Goal: Complete application form

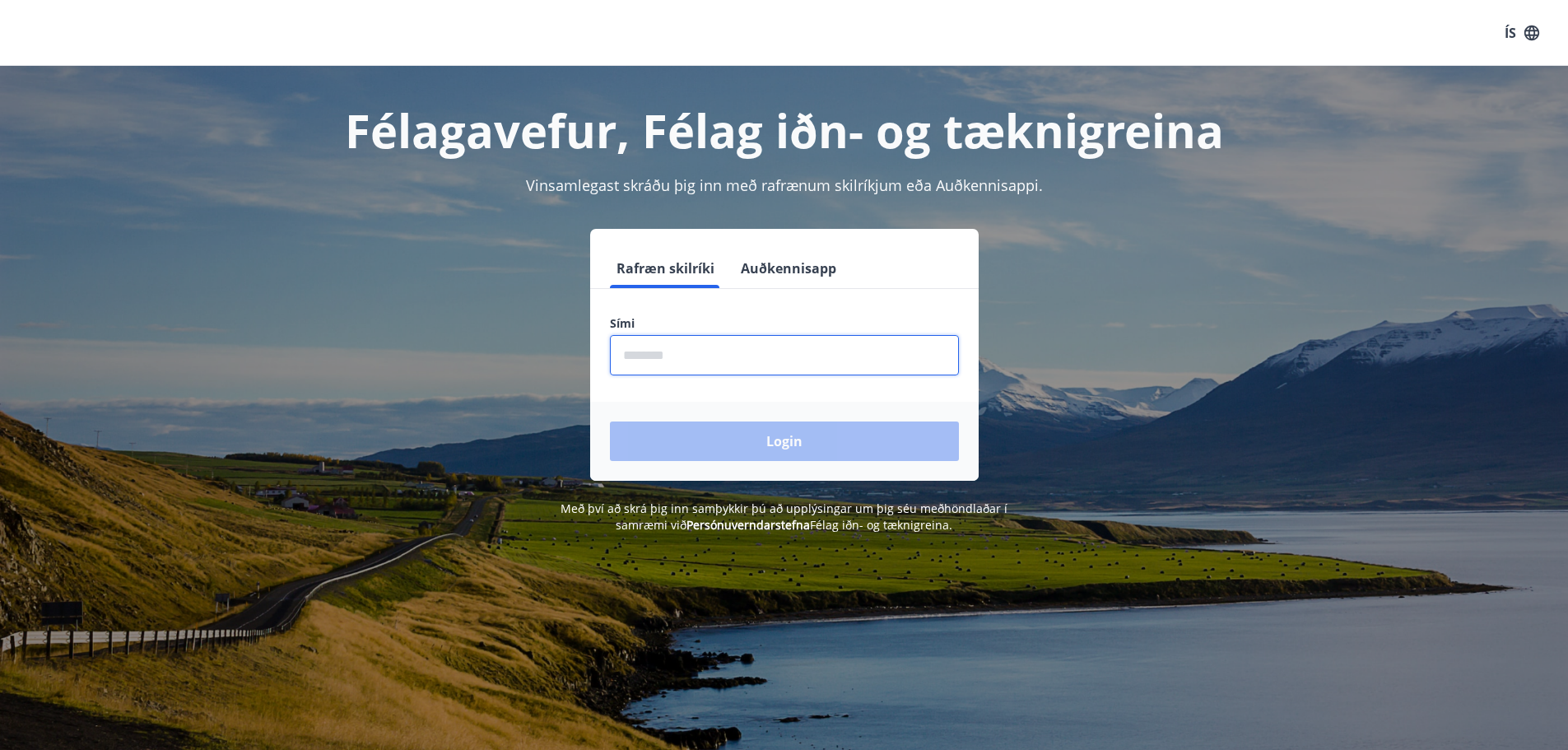
click at [727, 366] on input "phone" at bounding box center [784, 355] width 349 height 40
type input "********"
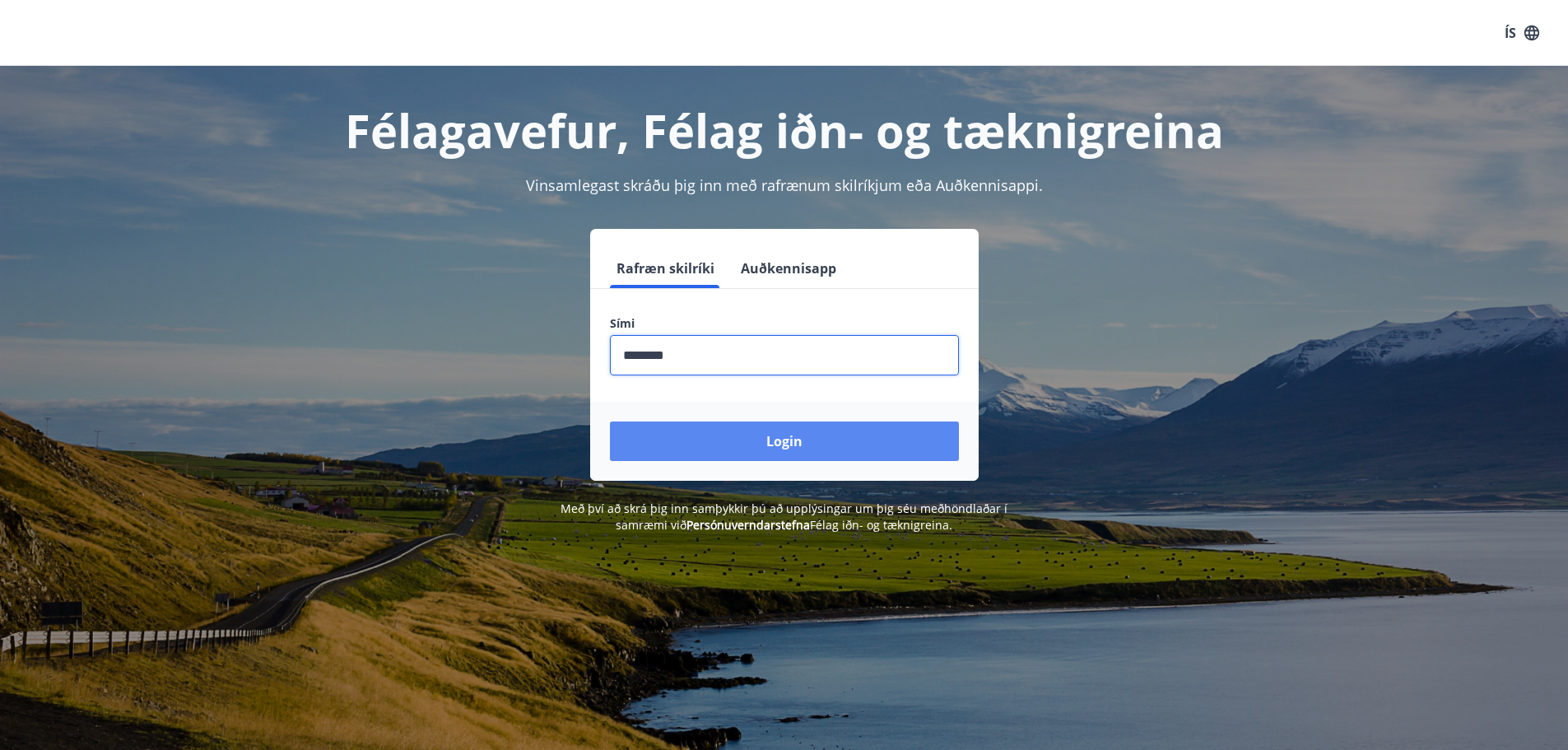
click at [752, 431] on button "Login" at bounding box center [784, 441] width 349 height 39
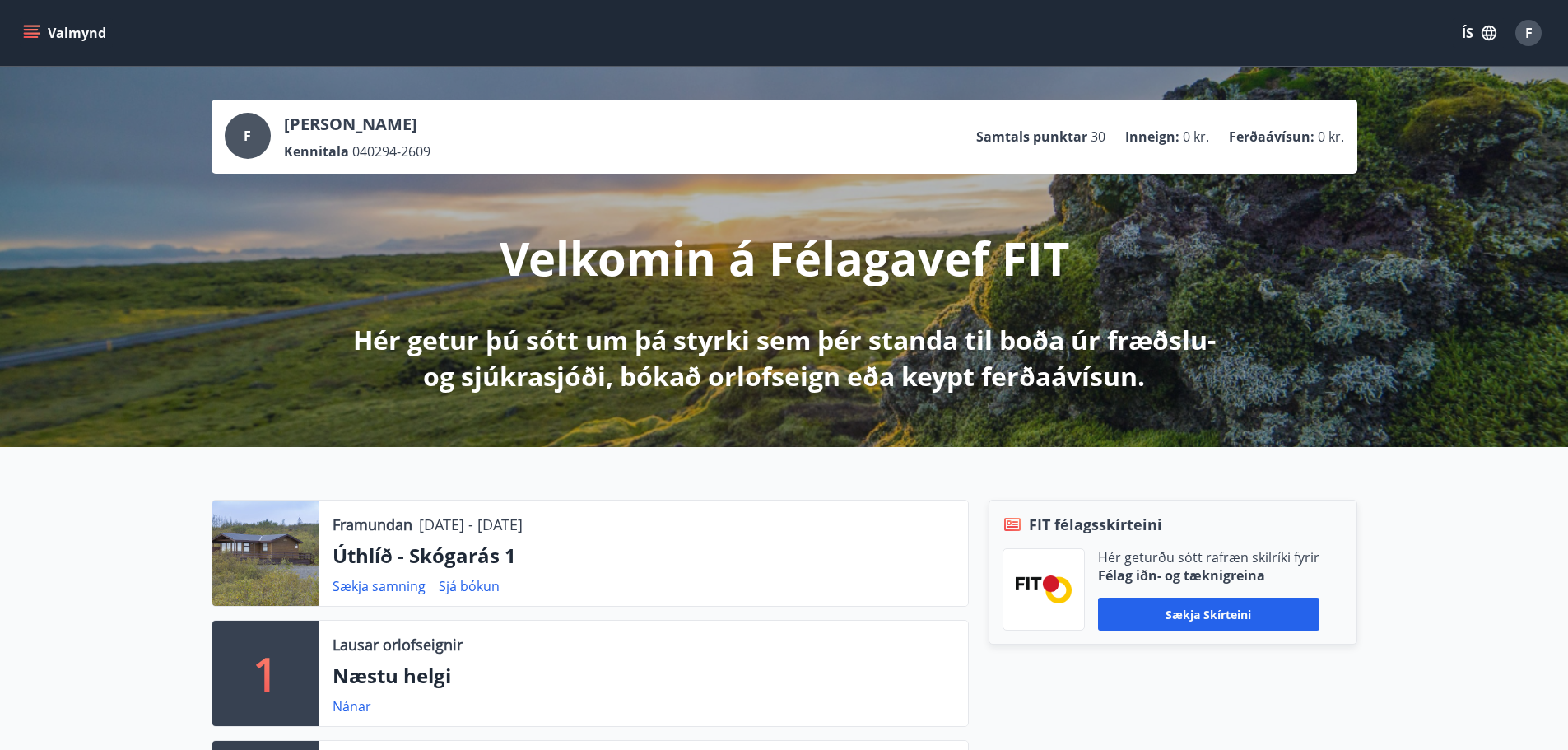
click at [32, 34] on icon "menu" at bounding box center [33, 33] width 18 height 2
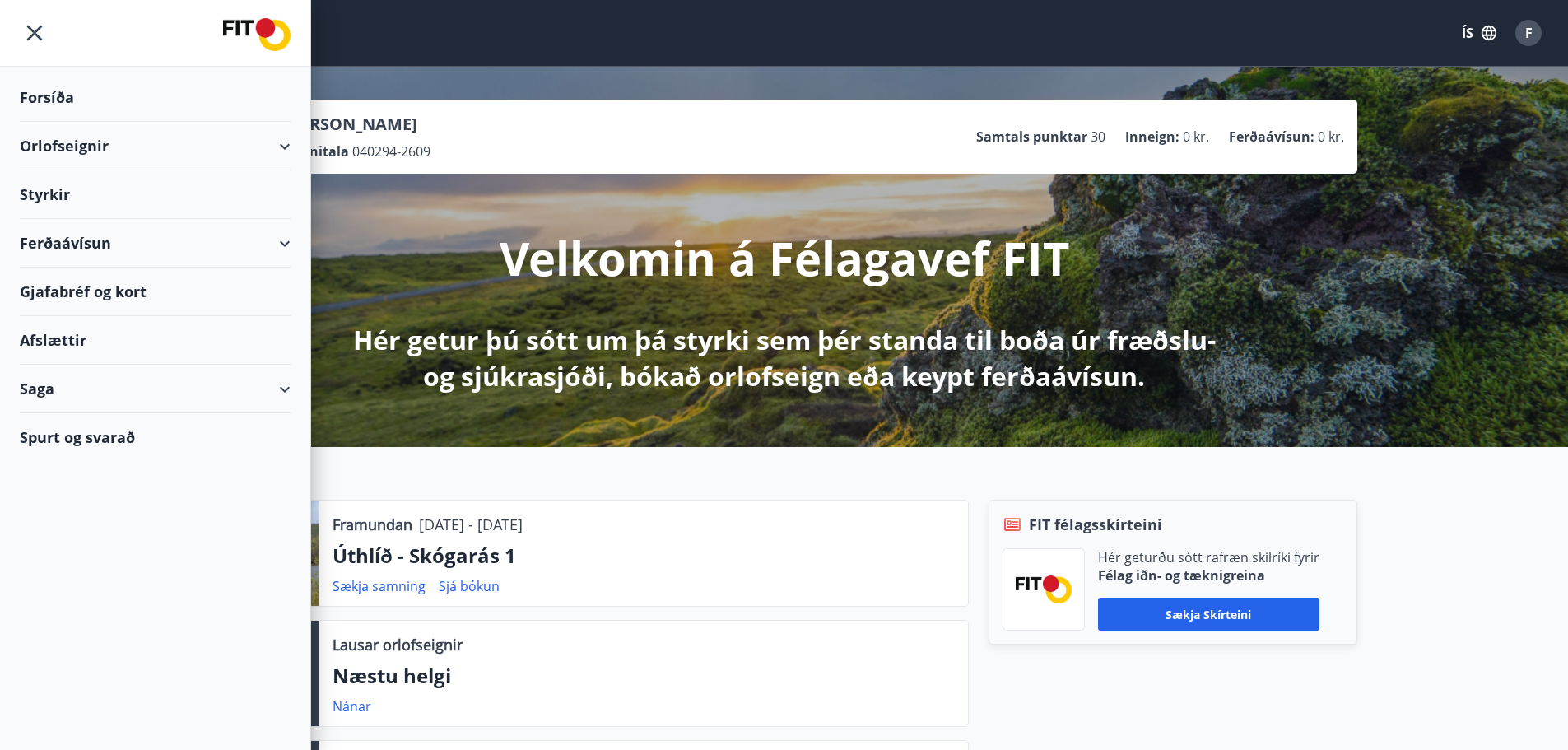
click at [104, 193] on div "Styrkir" at bounding box center [155, 194] width 270 height 48
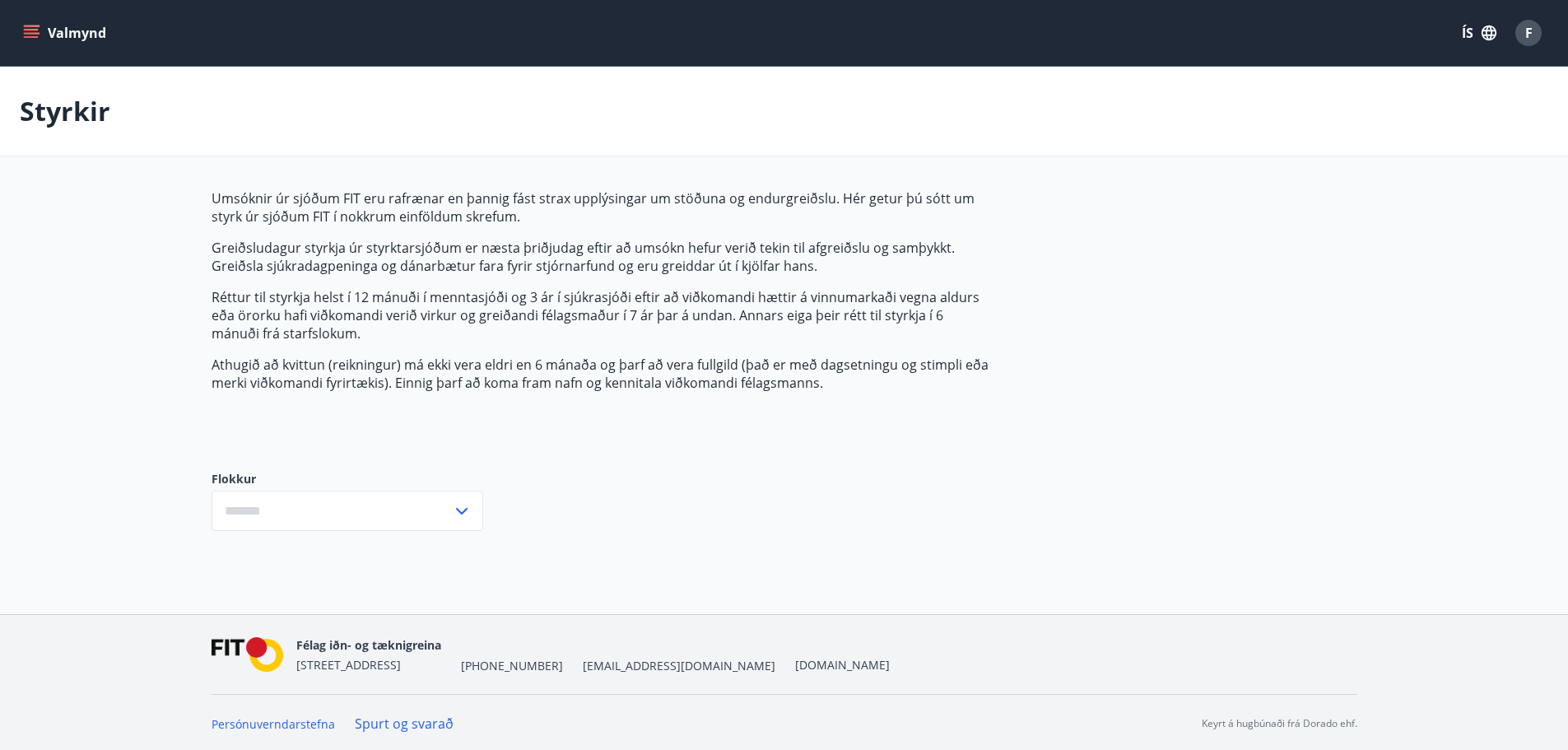
type input "***"
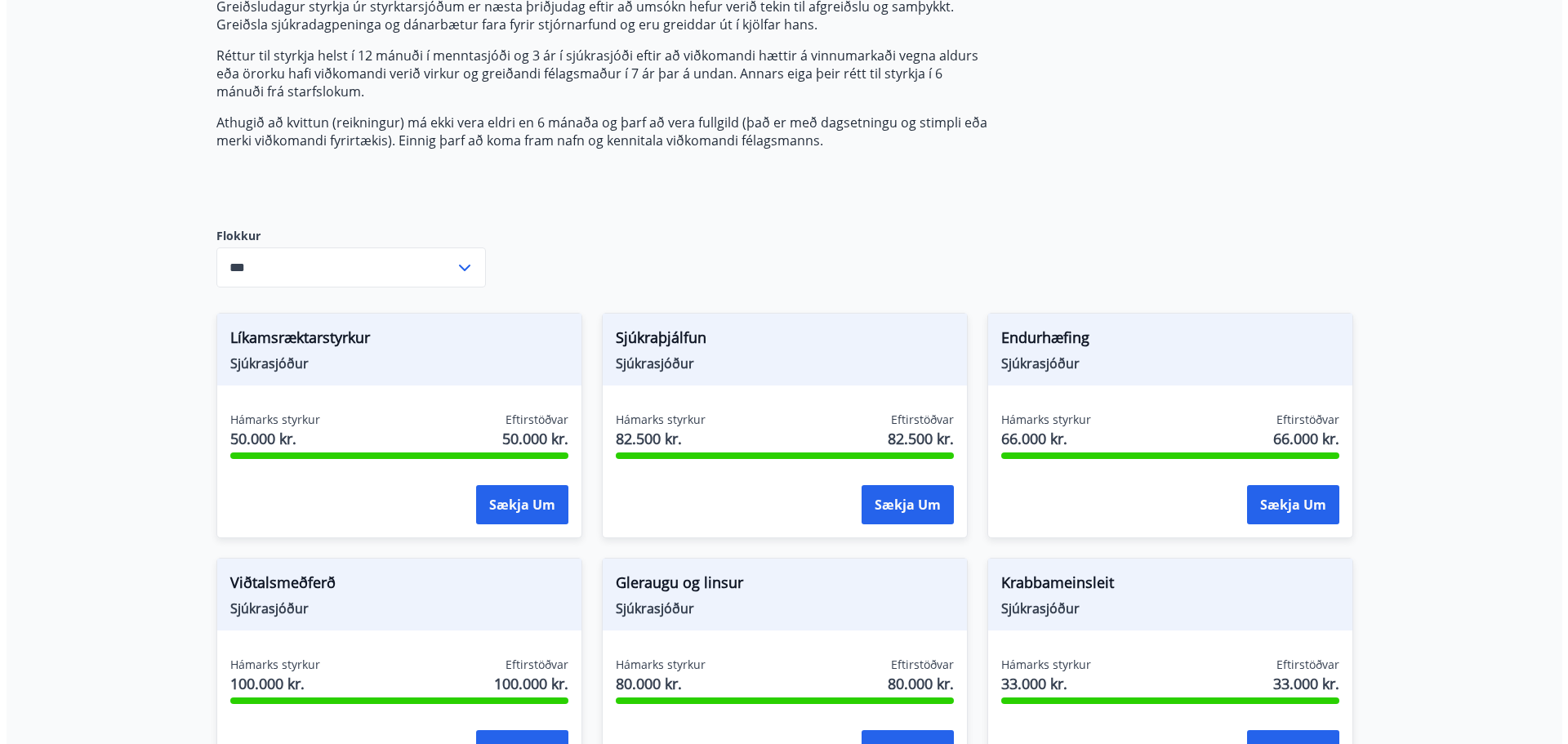
scroll to position [245, 0]
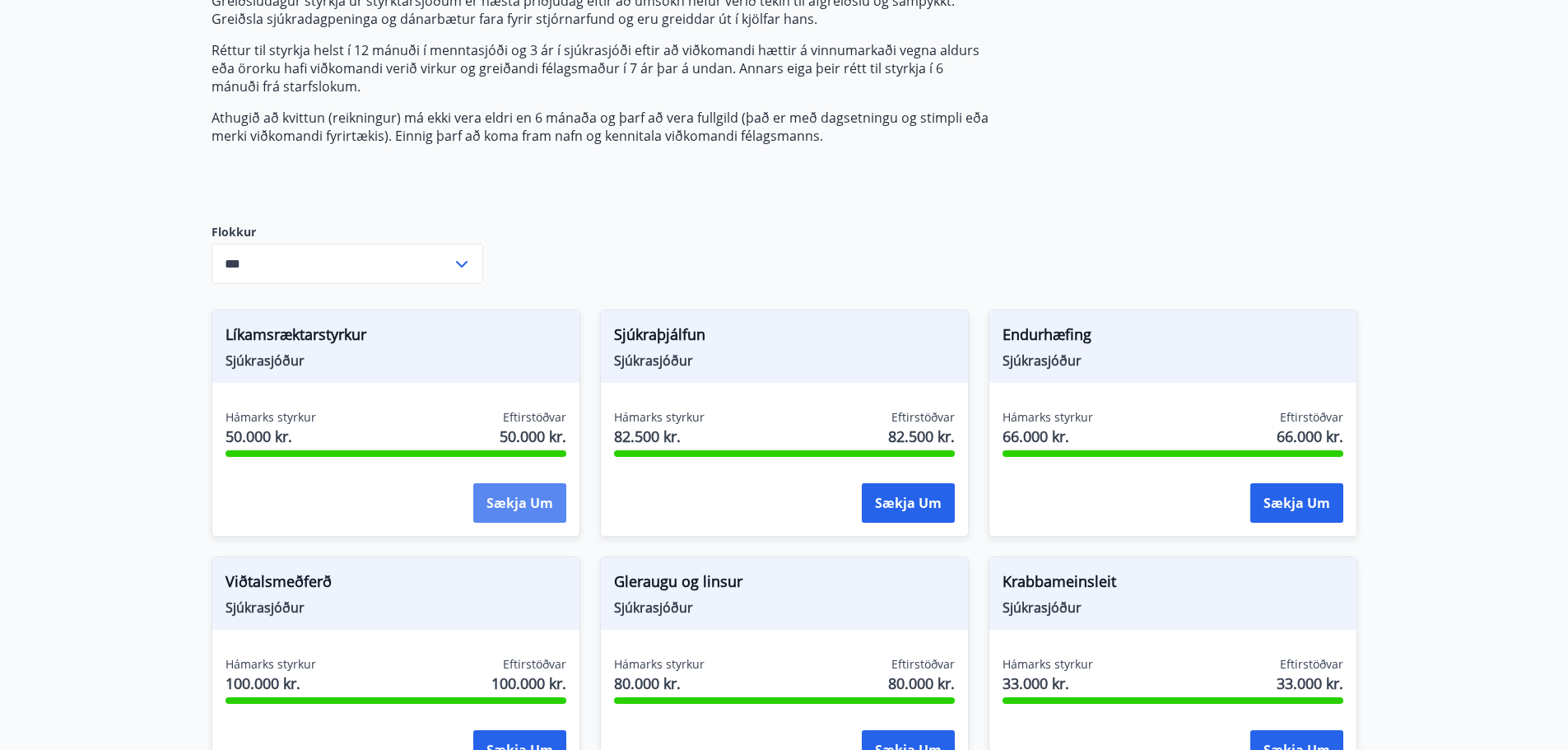
click at [529, 499] on button "Sækja um" at bounding box center [520, 502] width 93 height 39
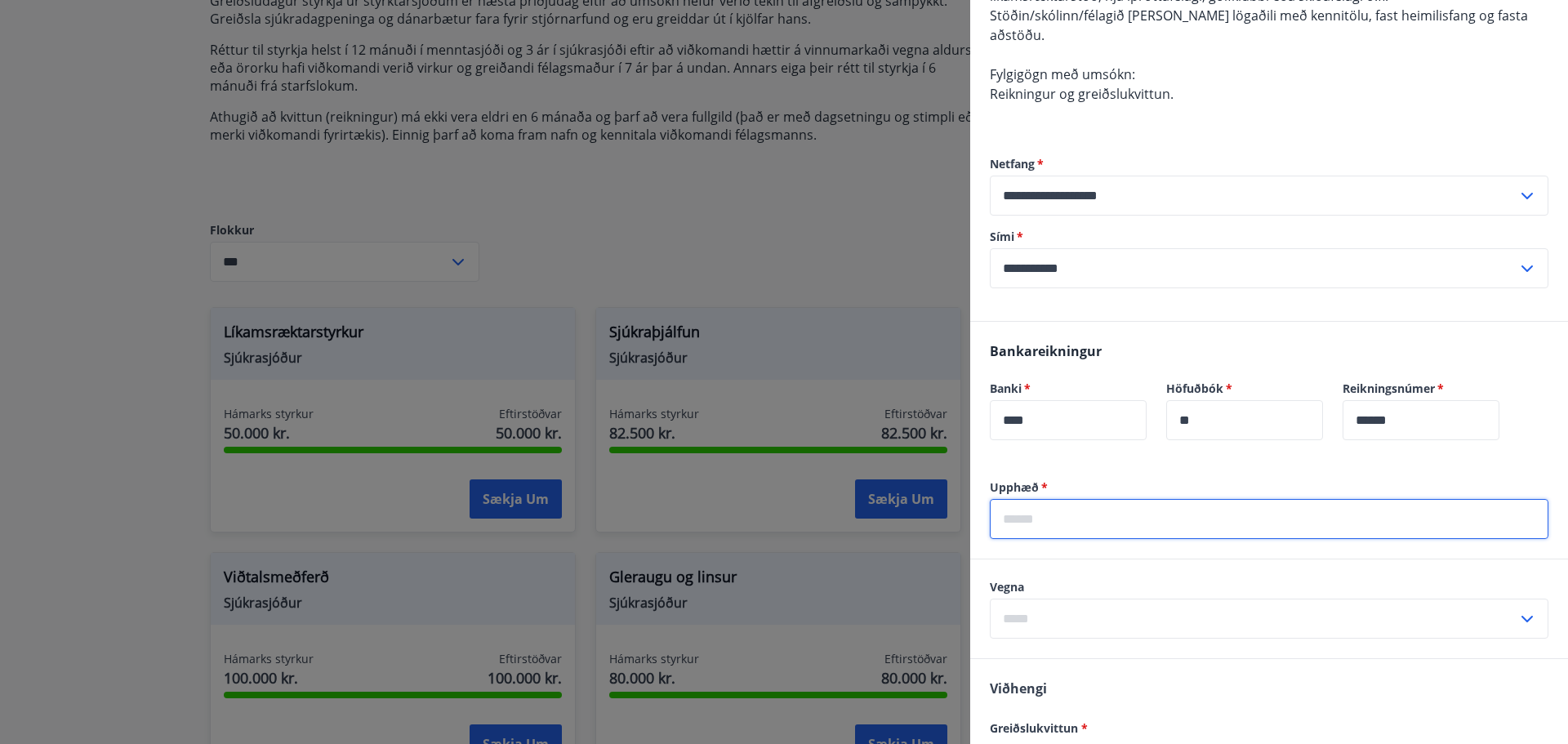
click at [1103, 506] on input "text" at bounding box center [1269, 518] width 558 height 40
type input "*****"
click at [1106, 607] on input "text" at bounding box center [1254, 618] width 527 height 40
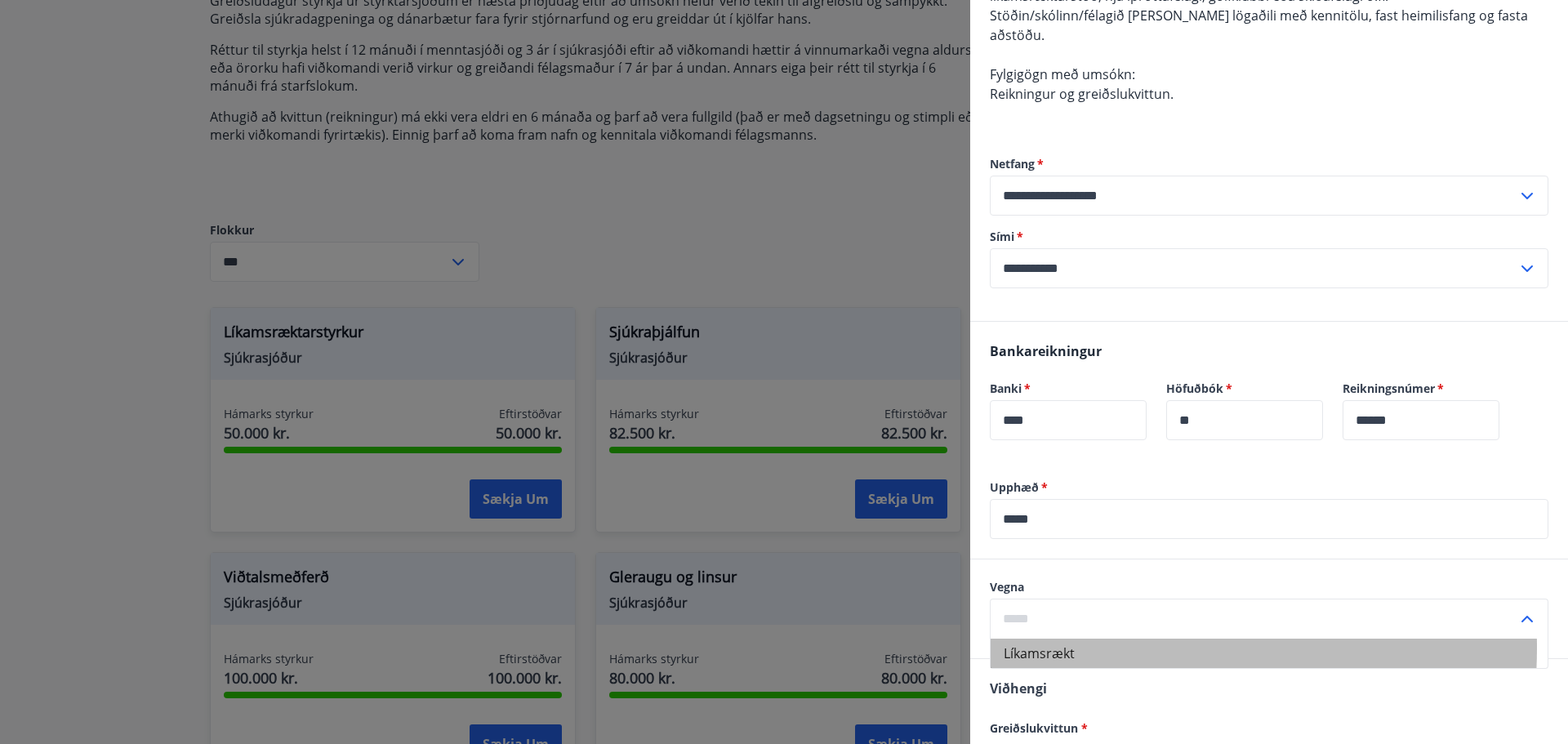
click at [1083, 638] on li "Líkamsrækt" at bounding box center [1269, 653] width 557 height 30
type input "**********"
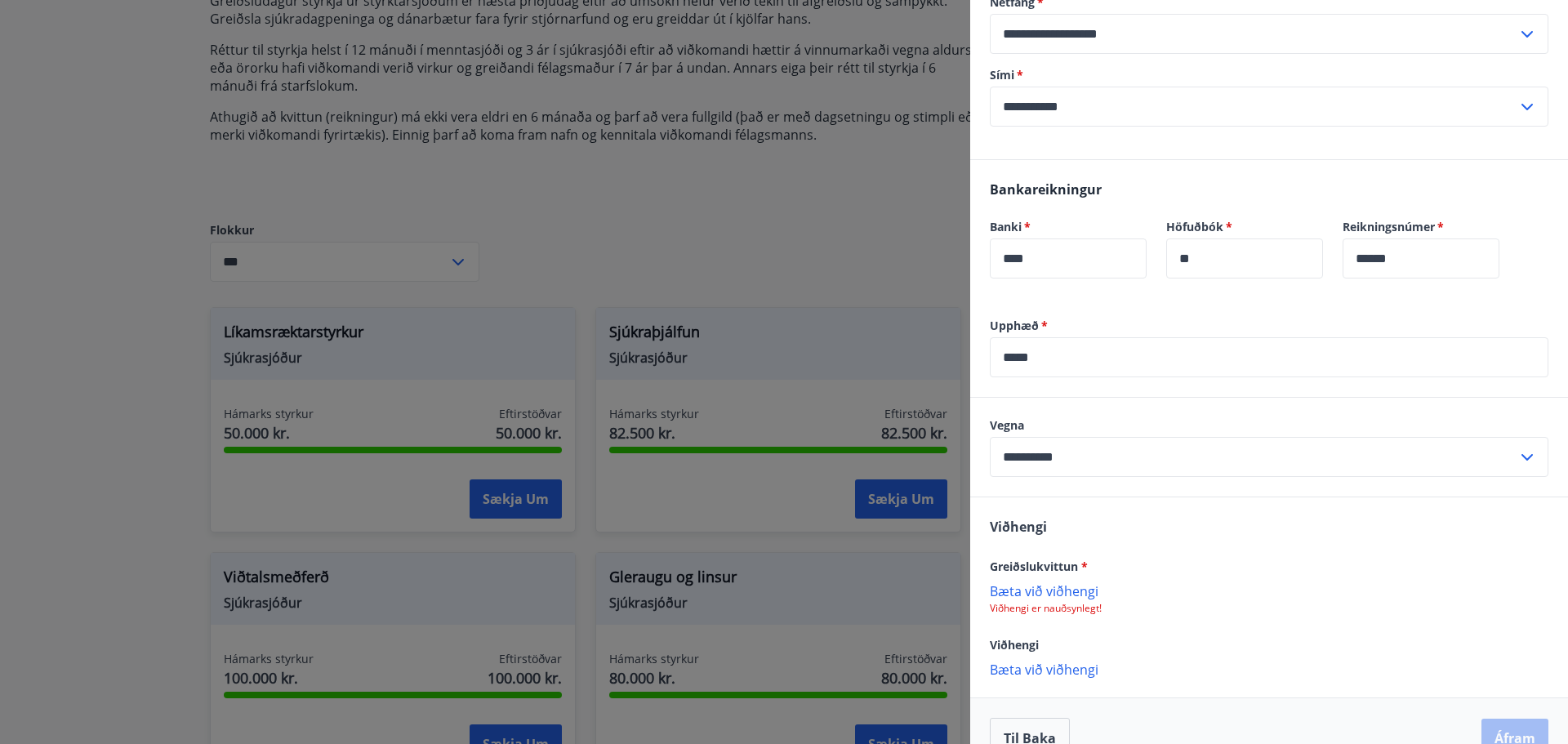
scroll to position [408, 0]
click at [1052, 581] on p "Bæta við viðhengi" at bounding box center [1269, 589] width 558 height 16
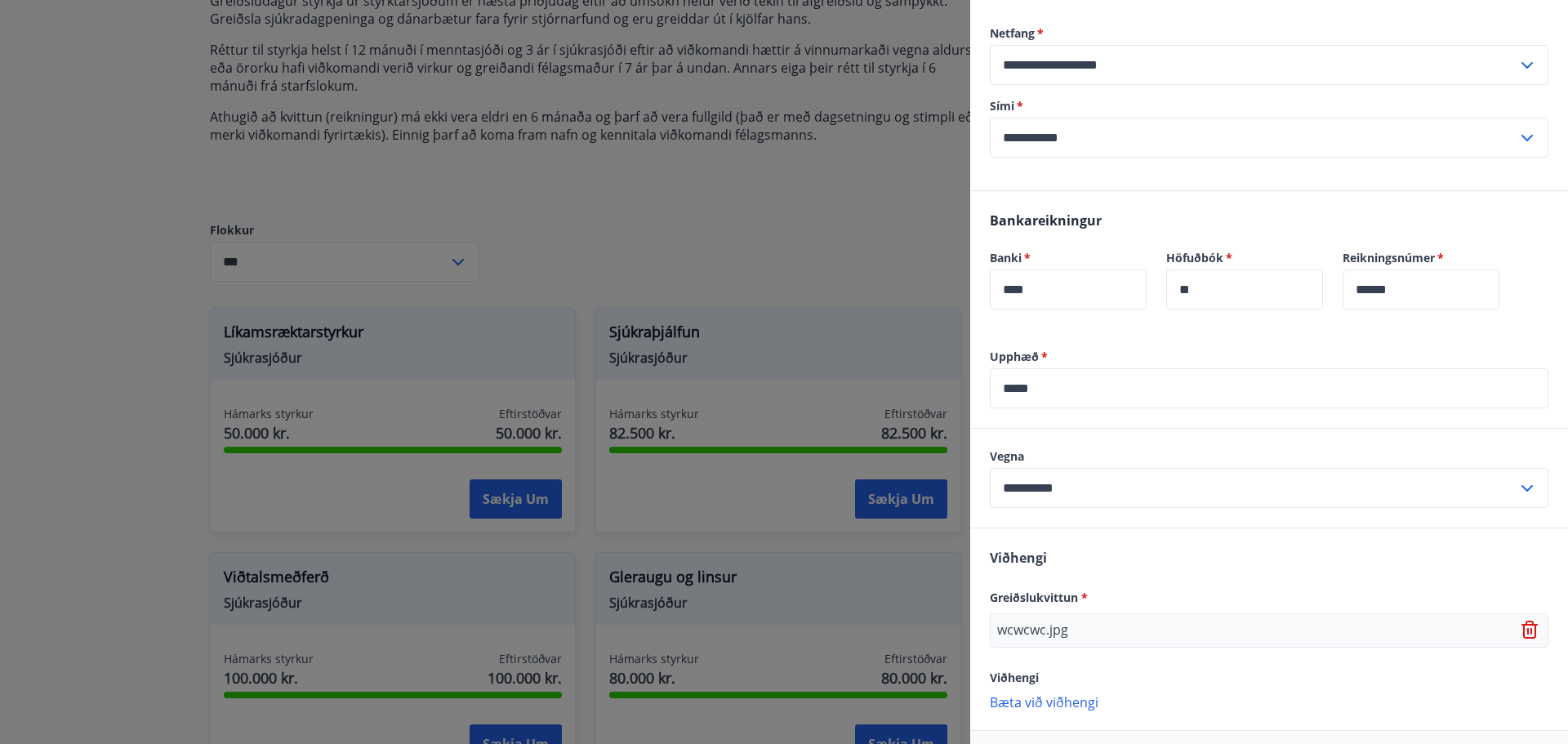
scroll to position [423, 0]
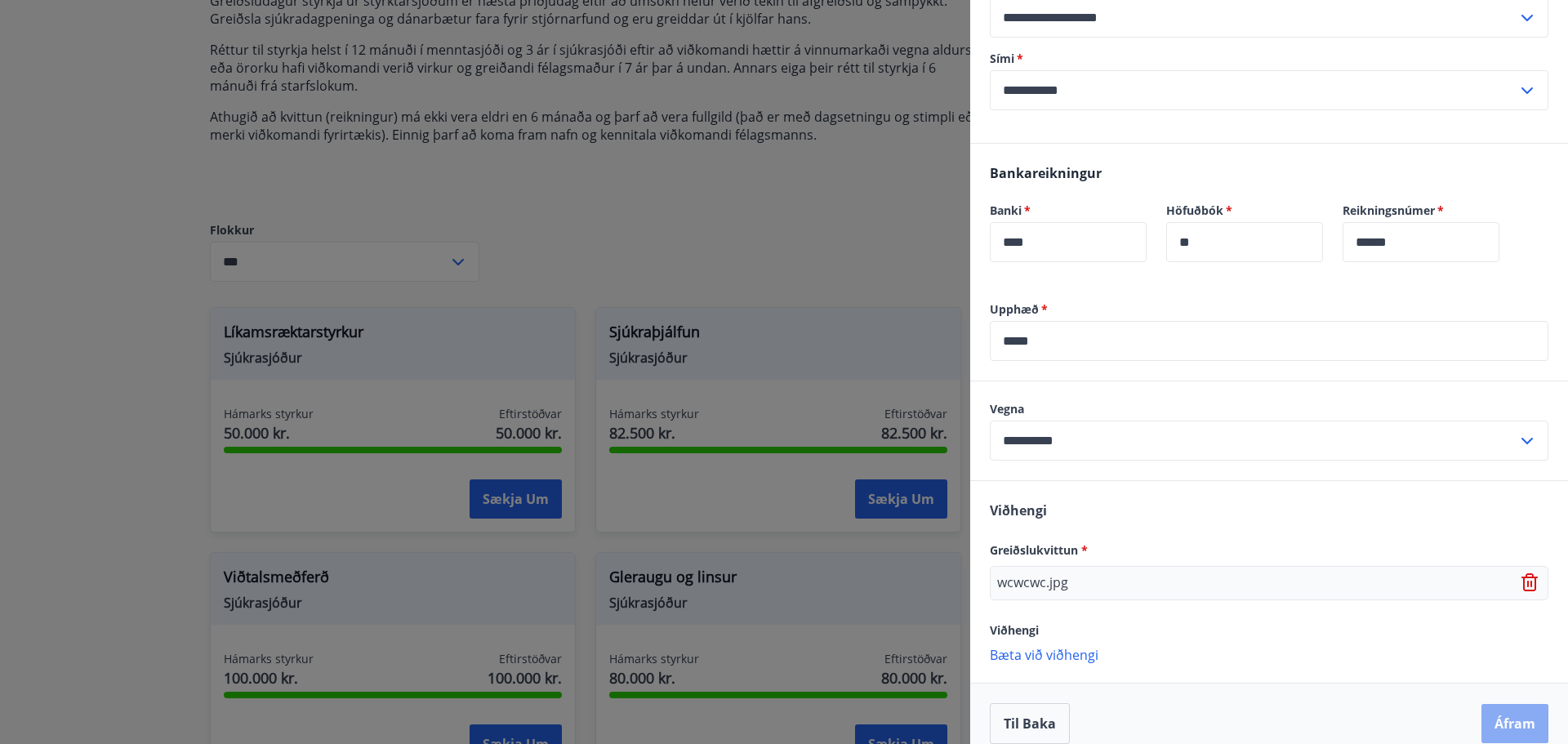
click at [1486, 703] on button "Áfram" at bounding box center [1515, 722] width 67 height 39
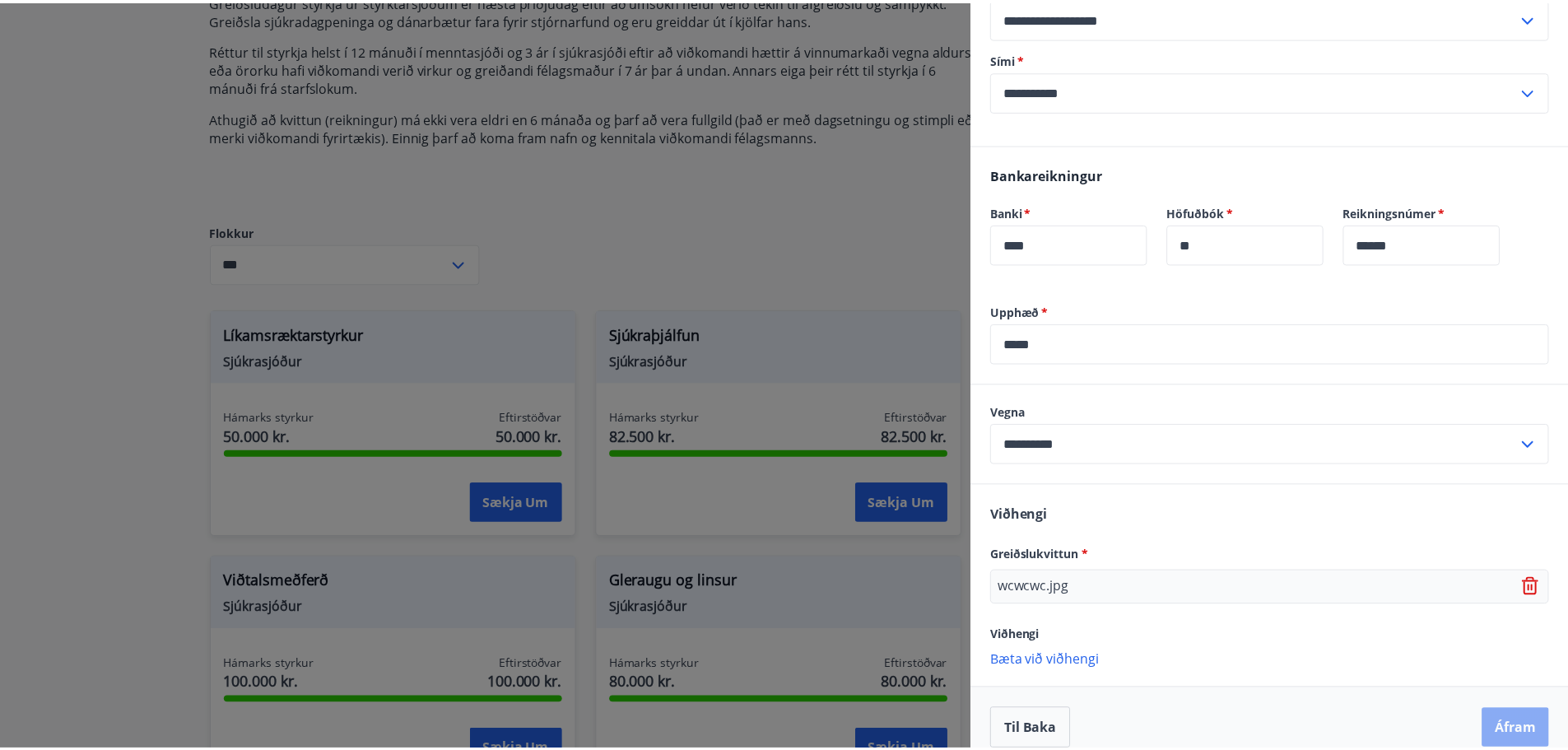
scroll to position [0, 0]
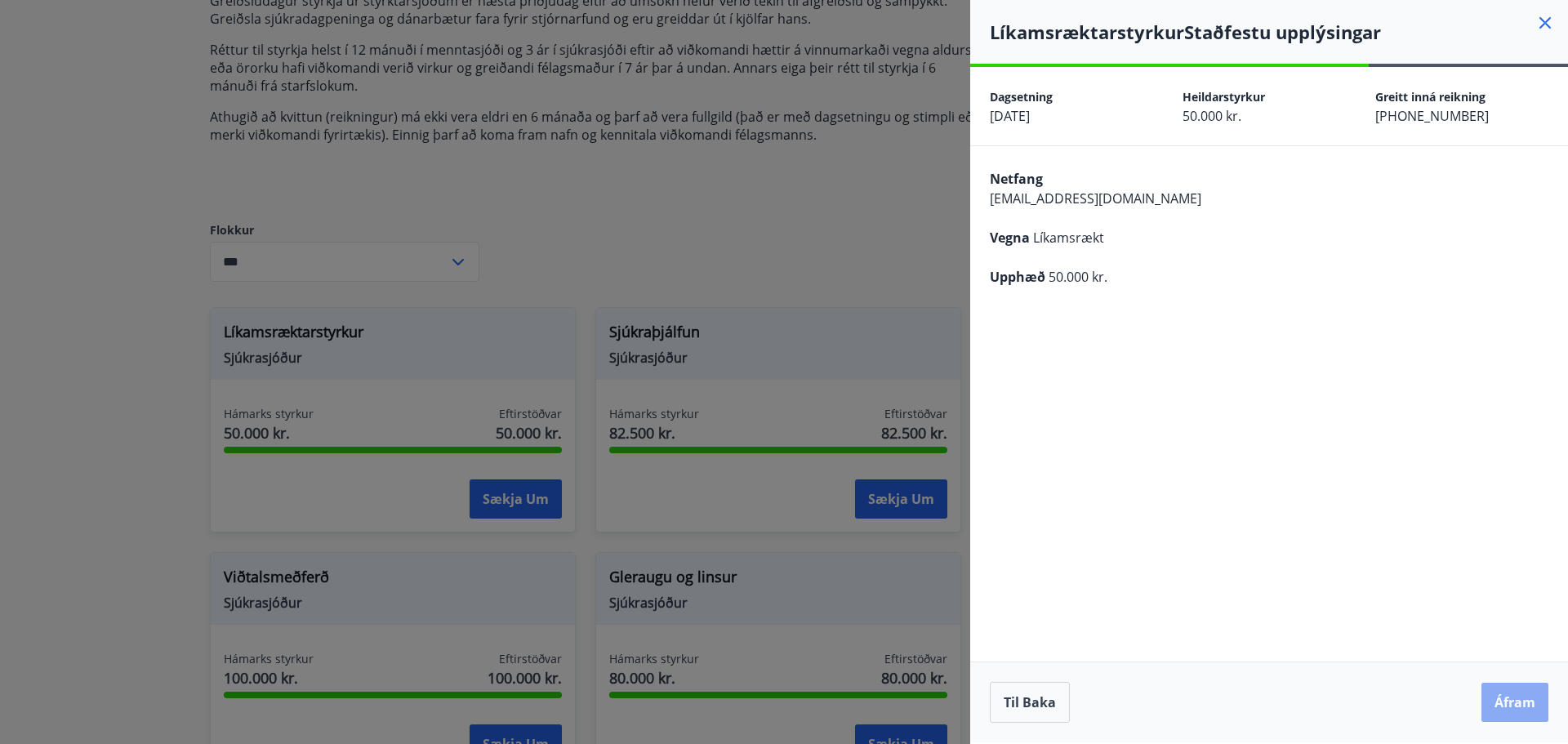
click at [1512, 699] on button "Áfram" at bounding box center [1515, 702] width 67 height 39
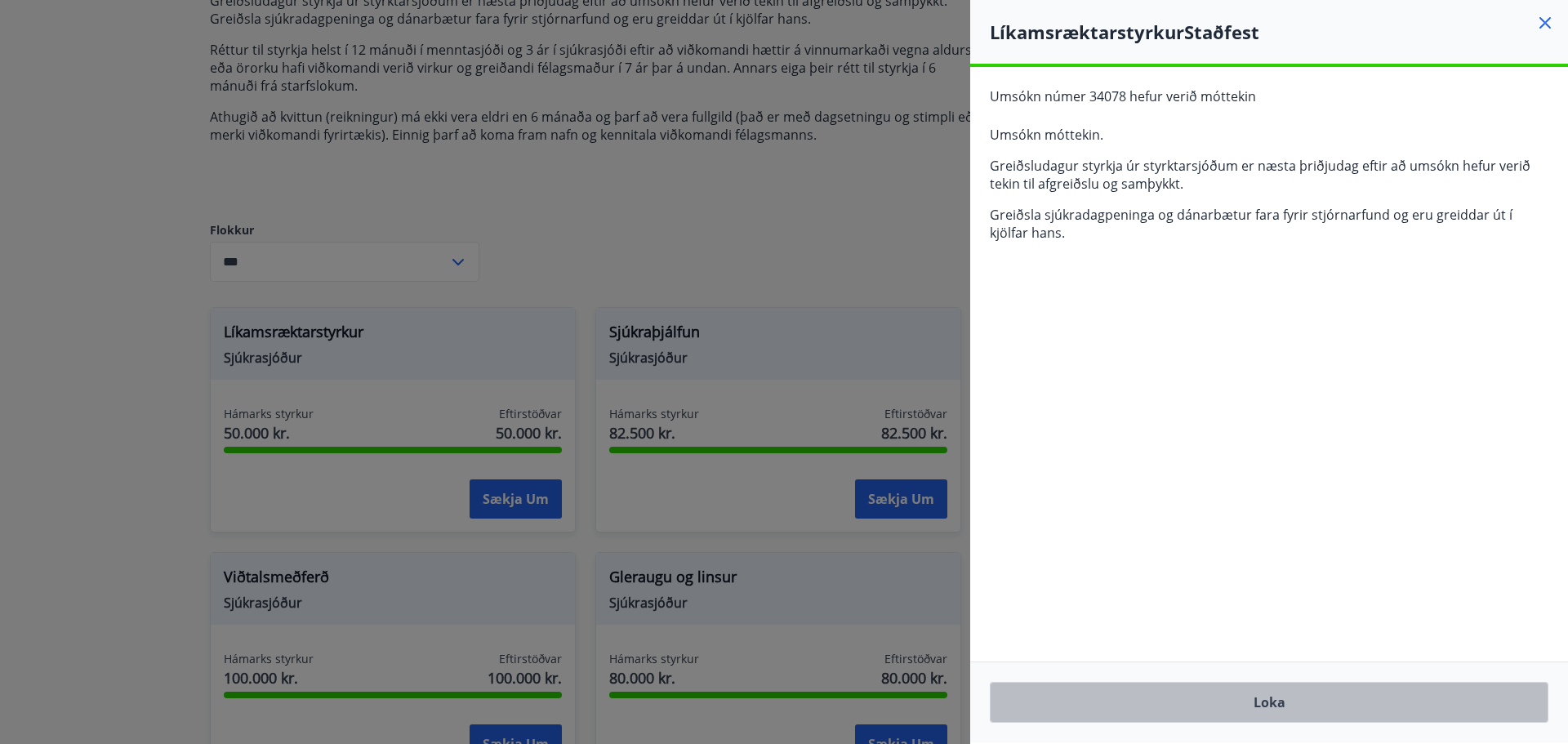
click at [1280, 700] on button "Loka" at bounding box center [1269, 702] width 558 height 41
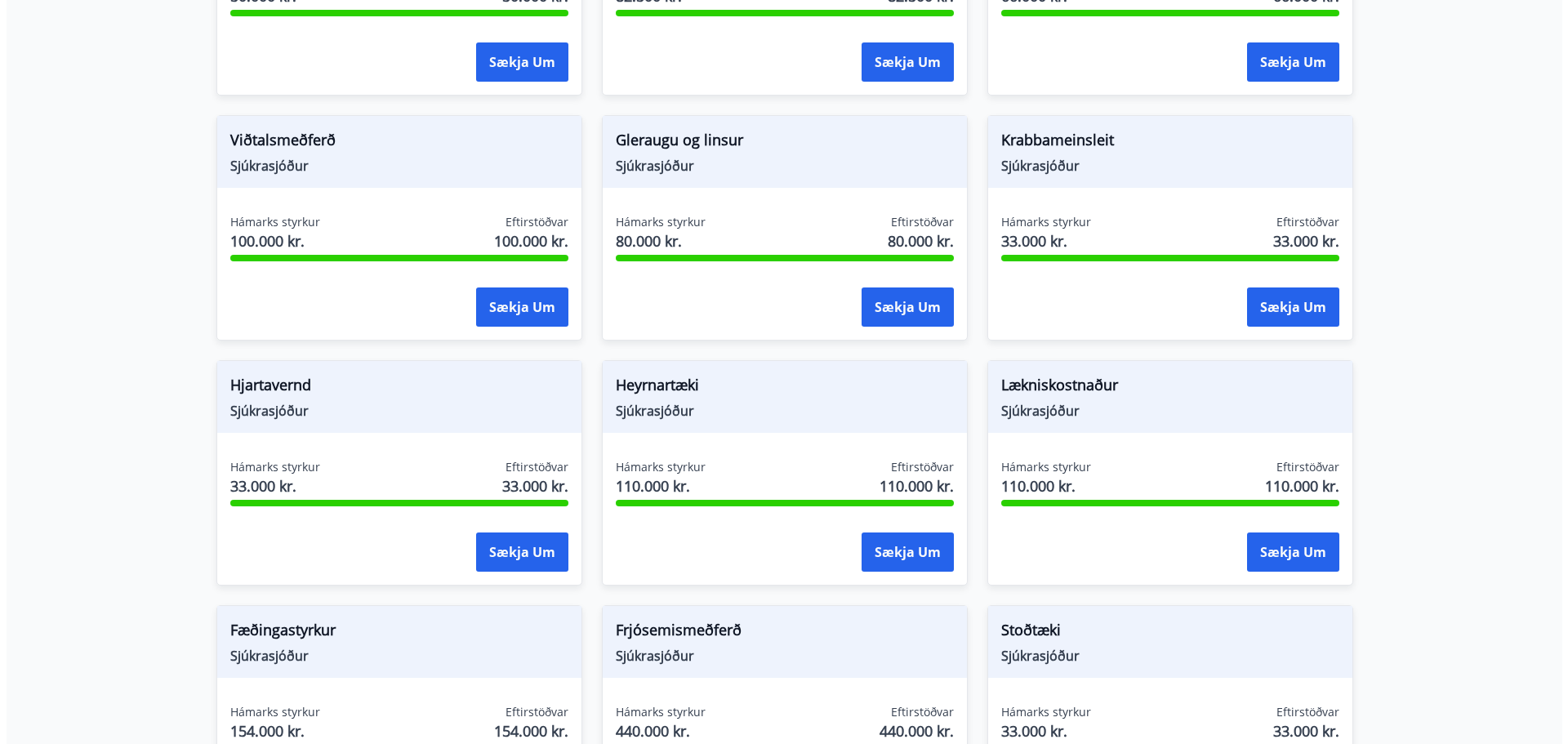
scroll to position [680, 0]
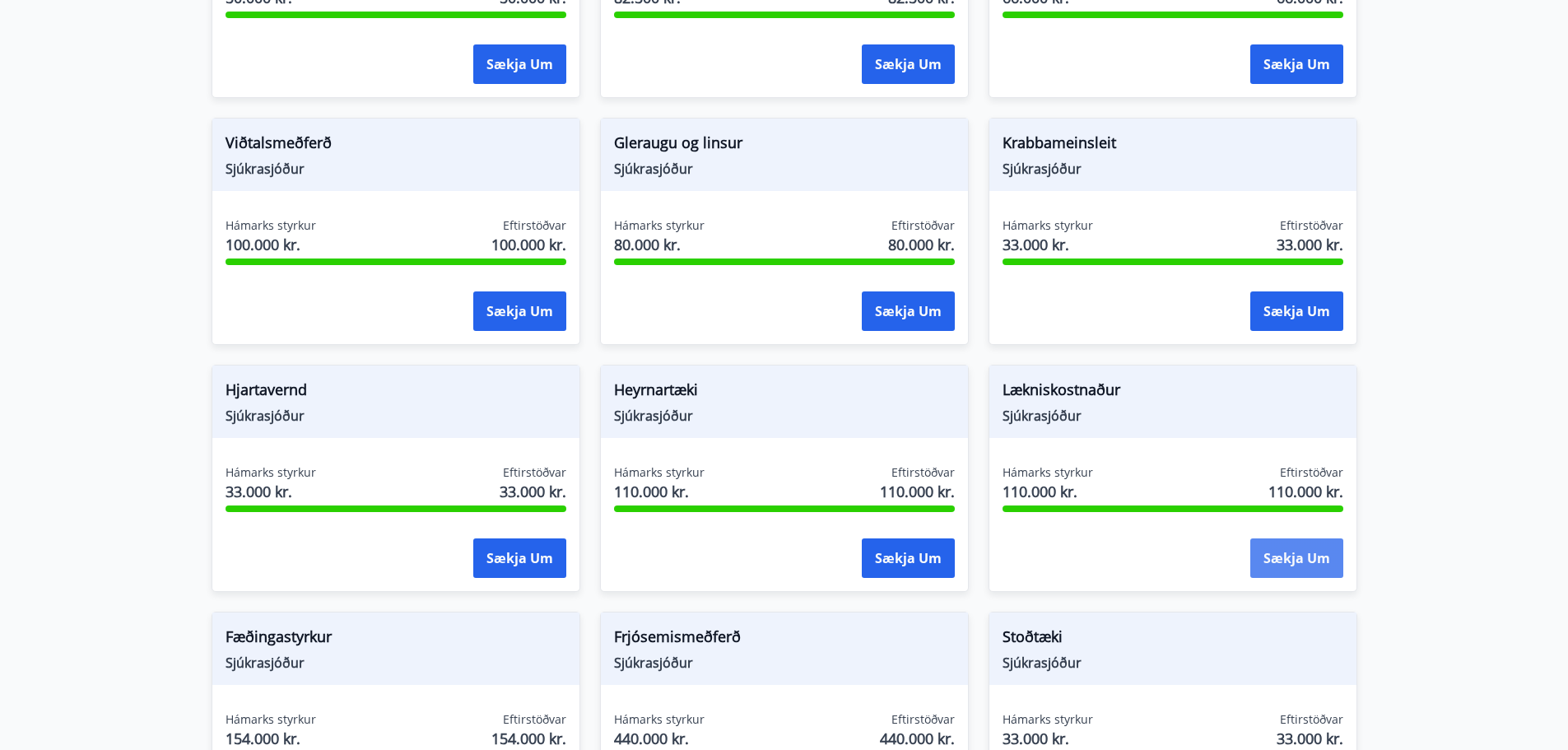
click at [1293, 553] on button "Sækja um" at bounding box center [1296, 557] width 93 height 39
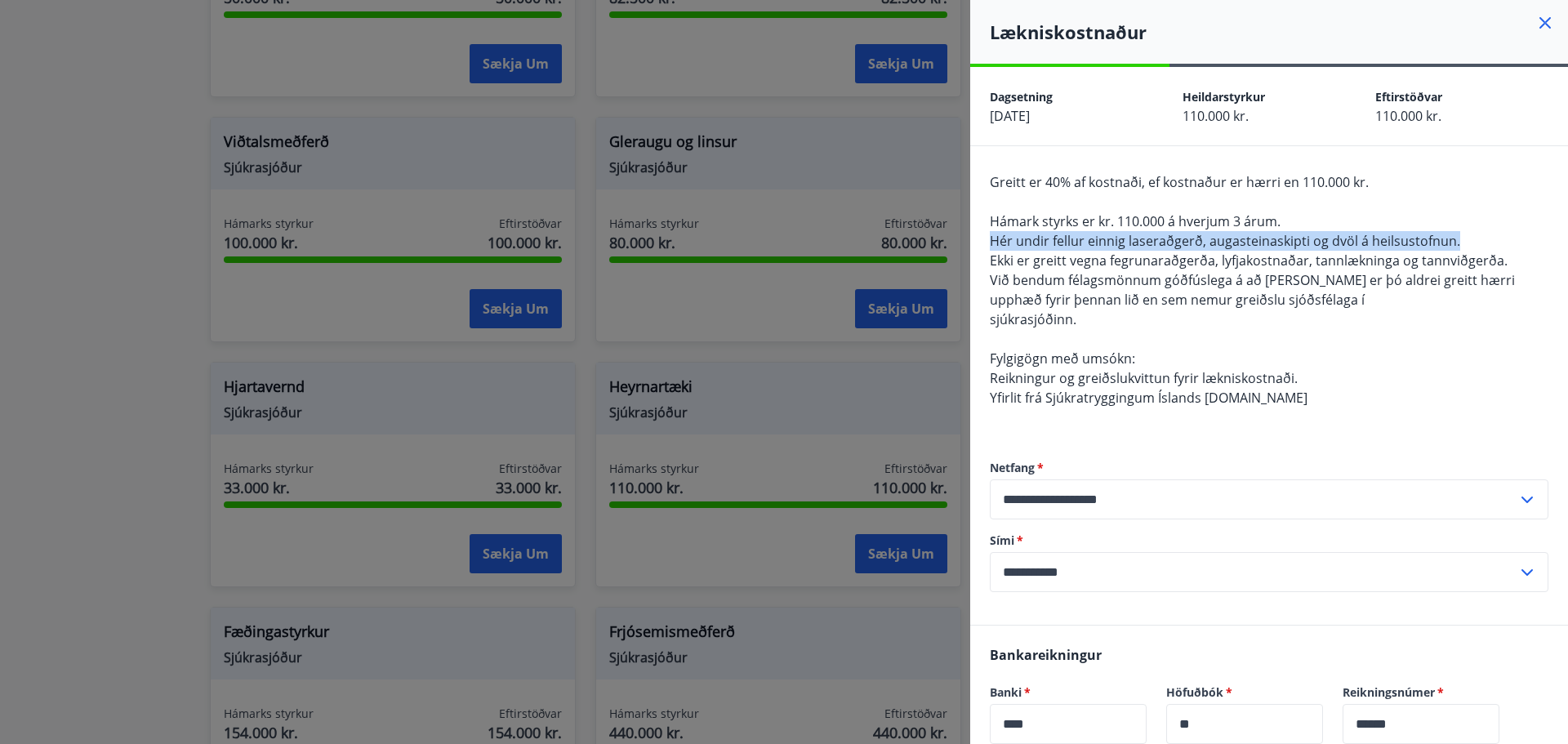
drag, startPoint x: 985, startPoint y: 241, endPoint x: 1469, endPoint y: 241, distance: 484.0
click at [1469, 241] on div "**********" at bounding box center [1269, 386] width 598 height 479
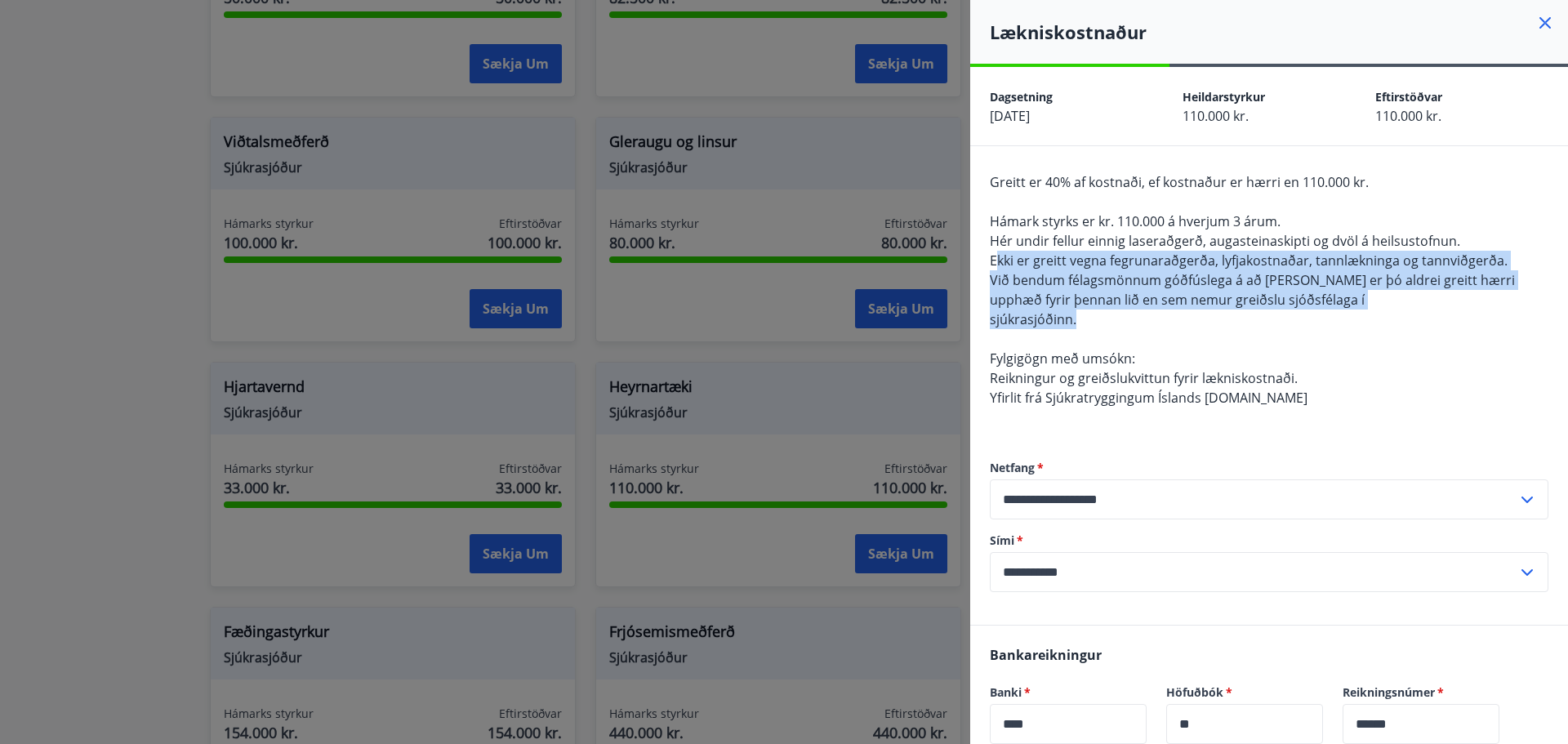
drag, startPoint x: 996, startPoint y: 268, endPoint x: 1207, endPoint y: 320, distance: 217.3
click at [1207, 320] on div "Greitt er 40% af kostnaði, ef kostnaður er hærri en 110.000 kr. Hámark styrks e…" at bounding box center [1269, 300] width 558 height 255
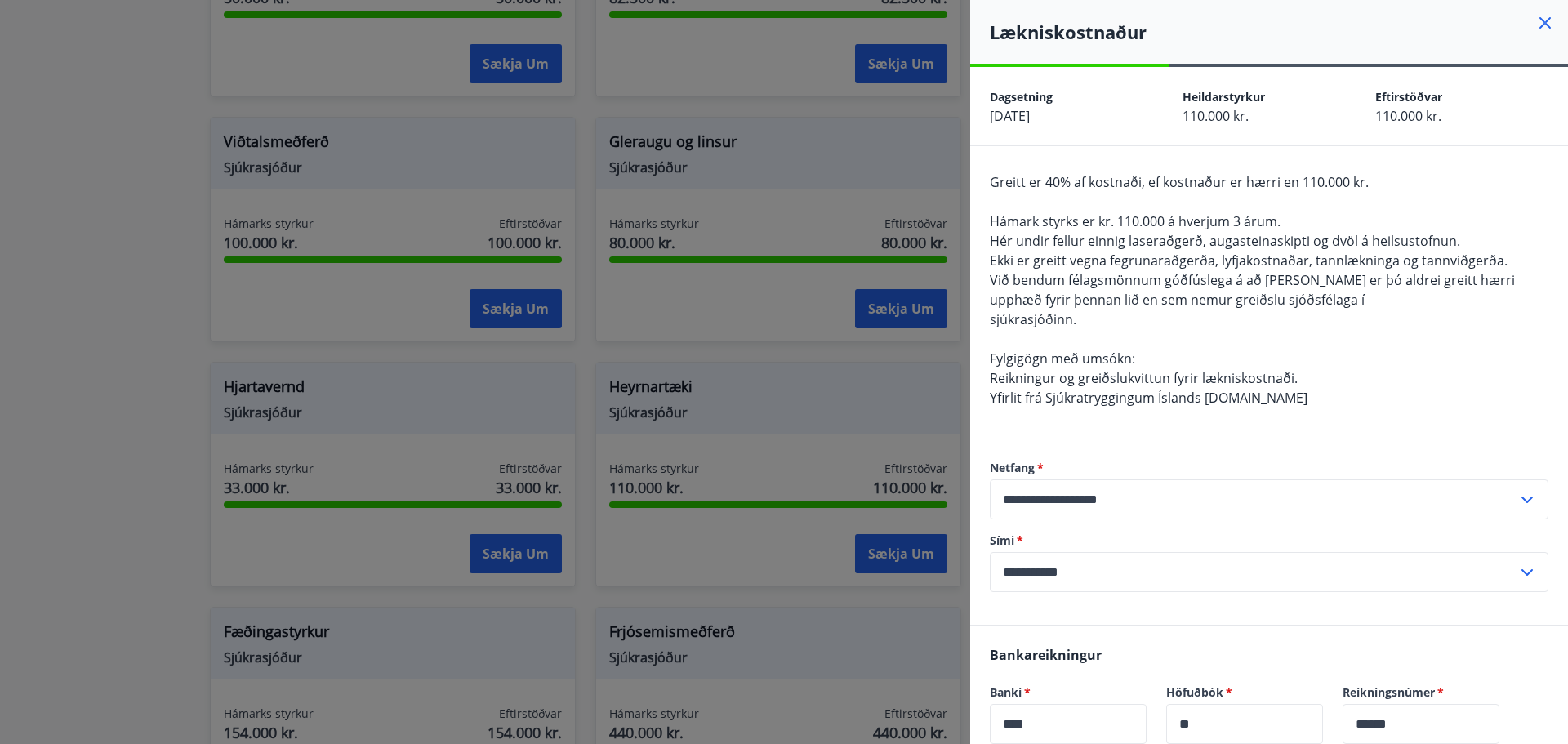
click at [1164, 330] on div "Greitt er 40% af kostnaði, ef kostnaður er hærri en 110.000 kr. Hámark styrks e…" at bounding box center [1269, 300] width 558 height 255
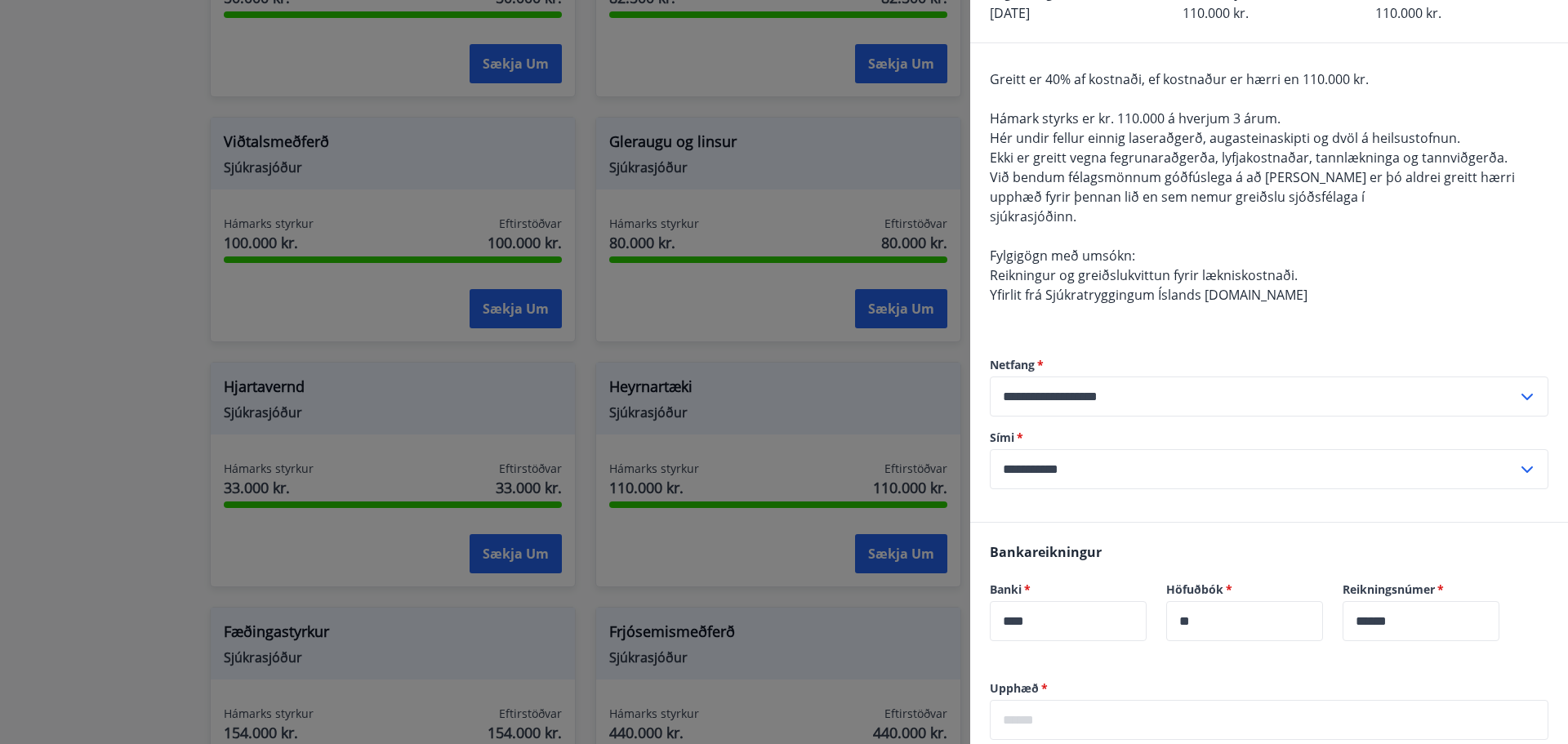
scroll to position [0, 0]
